Goal: Find specific page/section: Find specific page/section

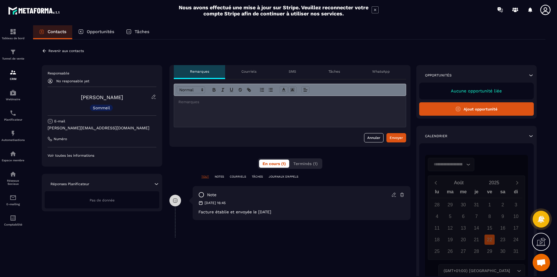
click at [263, 211] on p "Facture établie et envoyée le [DATE]" at bounding box center [301, 211] width 206 height 5
copy div "Facture établie et envoyée le [DATE]"
click at [61, 50] on p "Revenir aux contacts" at bounding box center [65, 51] width 35 height 4
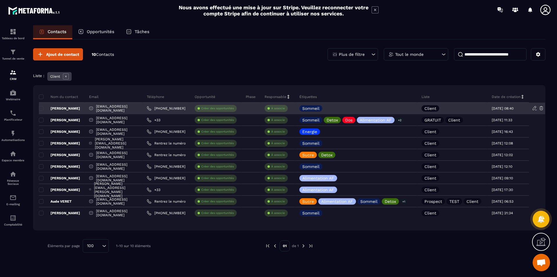
click at [80, 108] on p "[PERSON_NAME]" at bounding box center [59, 108] width 41 height 5
